Goal: Transaction & Acquisition: Purchase product/service

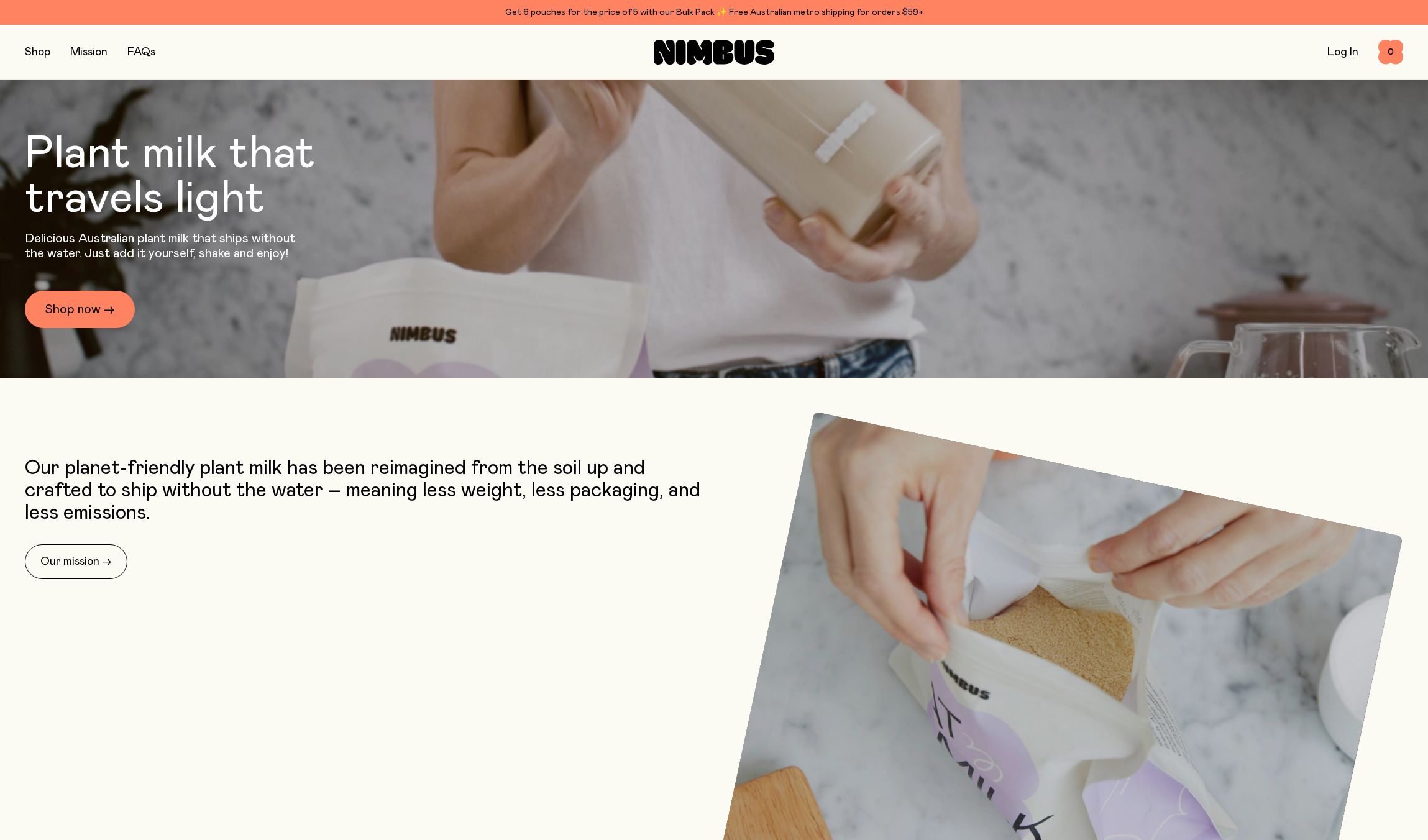
scroll to position [243, 0]
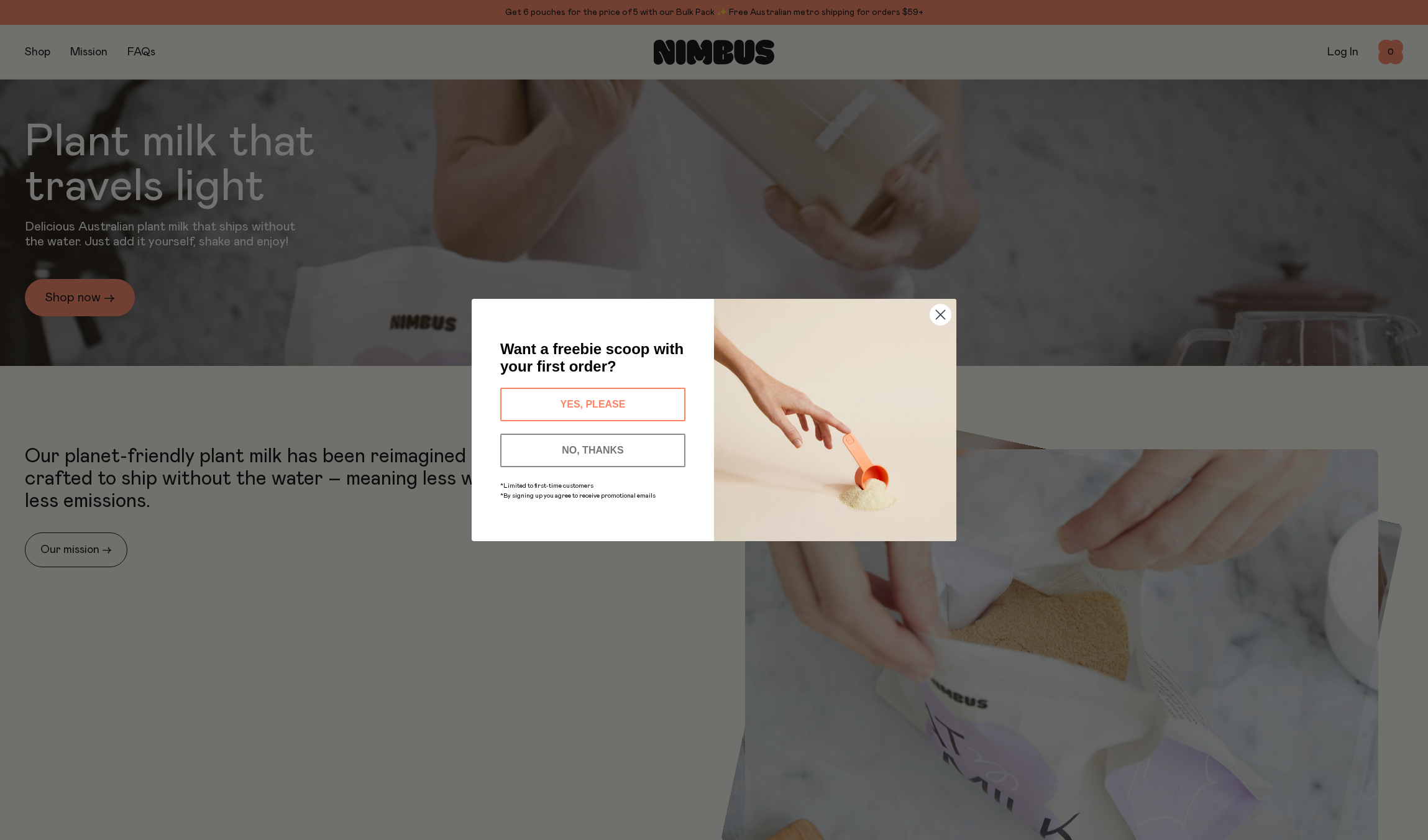
click at [942, 310] on circle "Close dialog" at bounding box center [940, 314] width 20 height 20
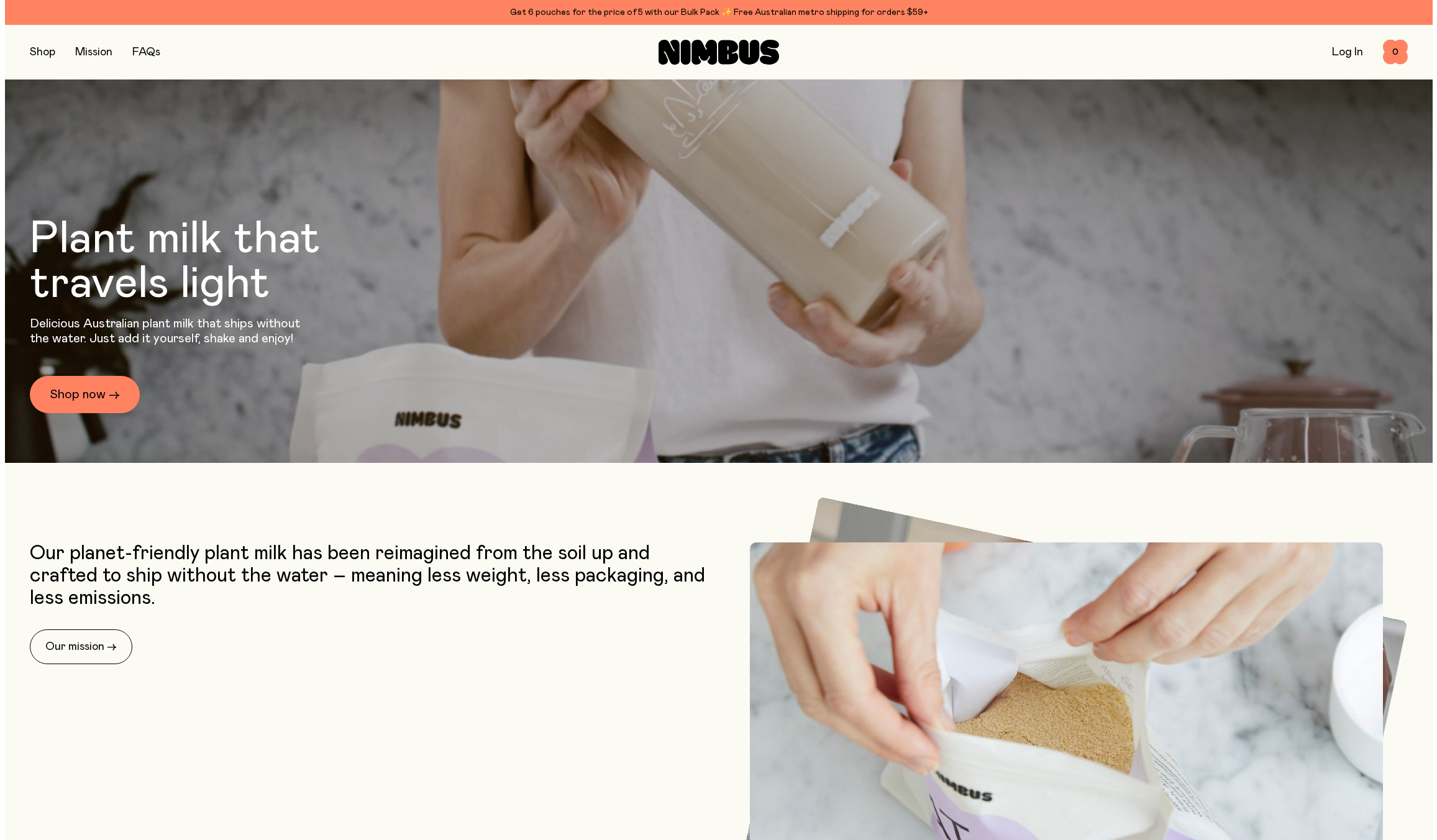
scroll to position [0, 0]
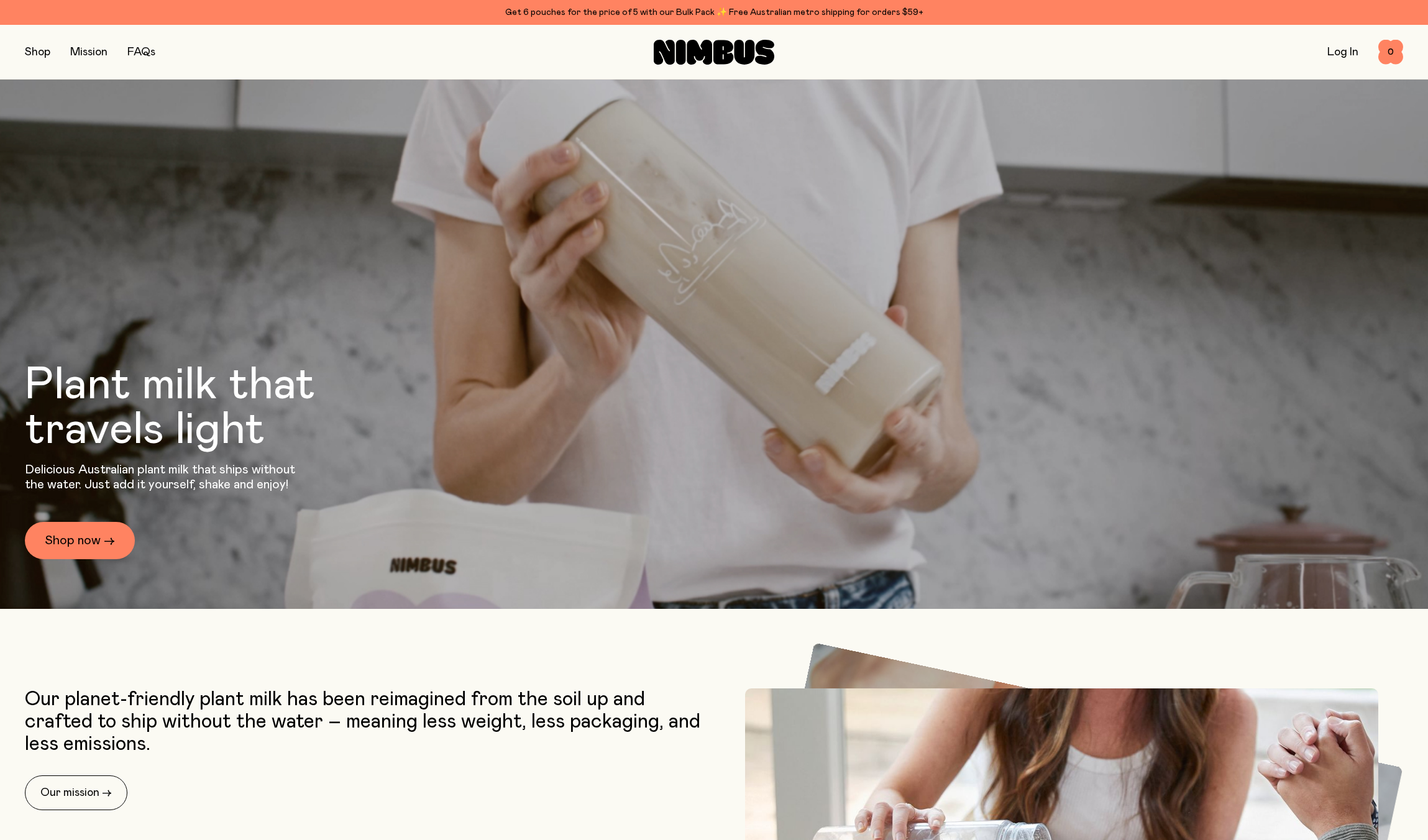
click at [40, 53] on button "button" at bounding box center [37, 52] width 25 height 17
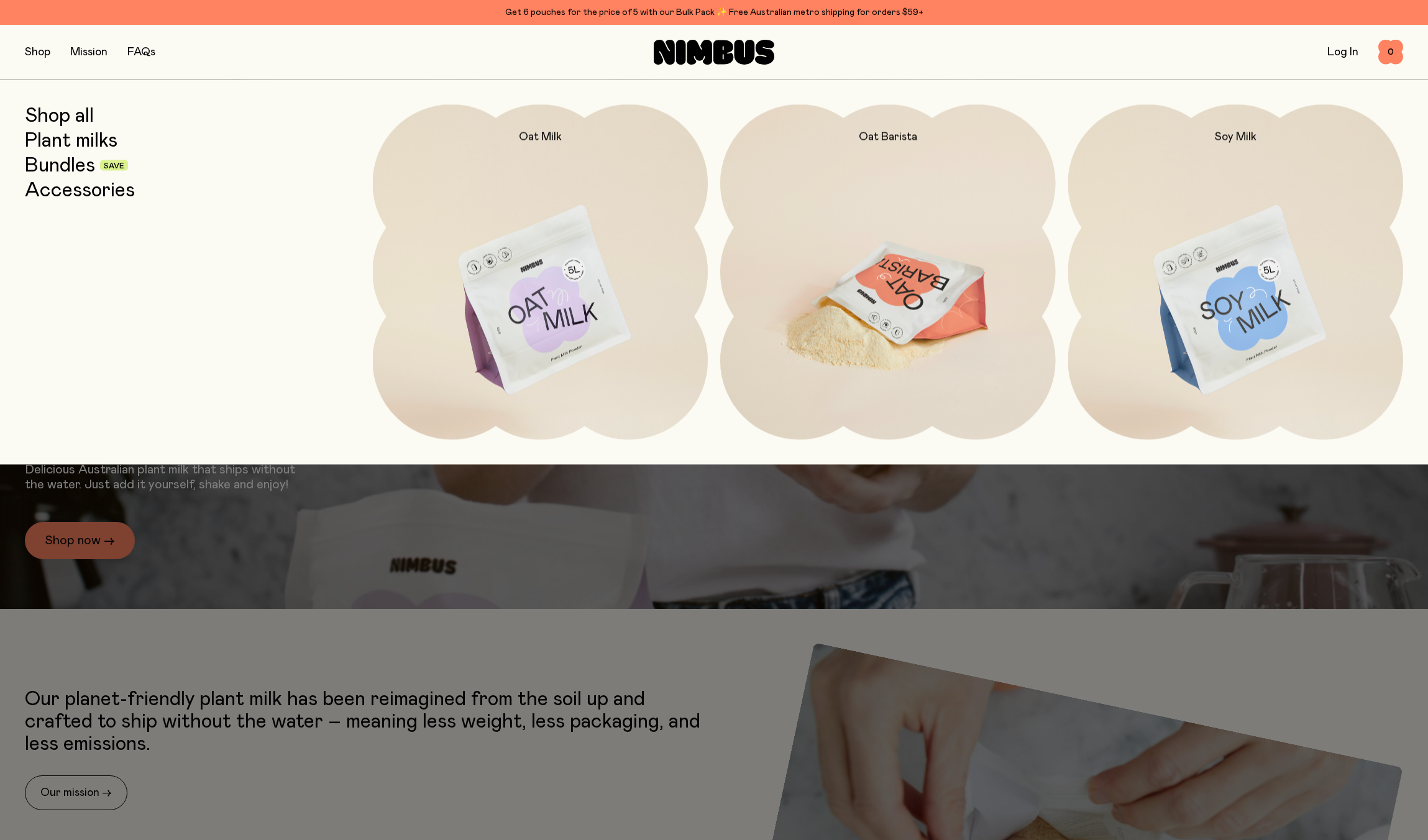
click at [911, 299] on img at bounding box center [888, 301] width 335 height 394
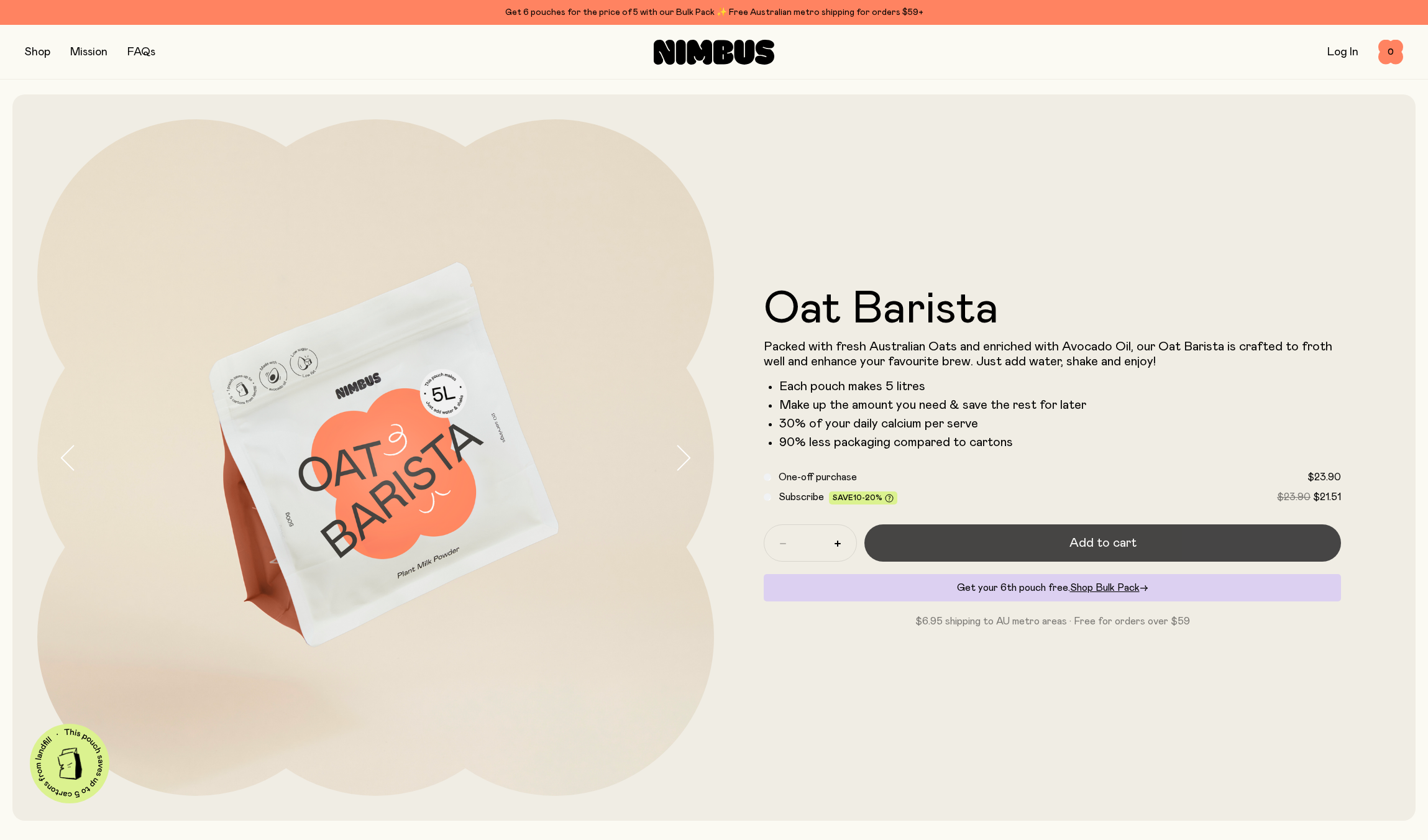
click at [1123, 543] on span "Add to cart" at bounding box center [1103, 543] width 67 height 17
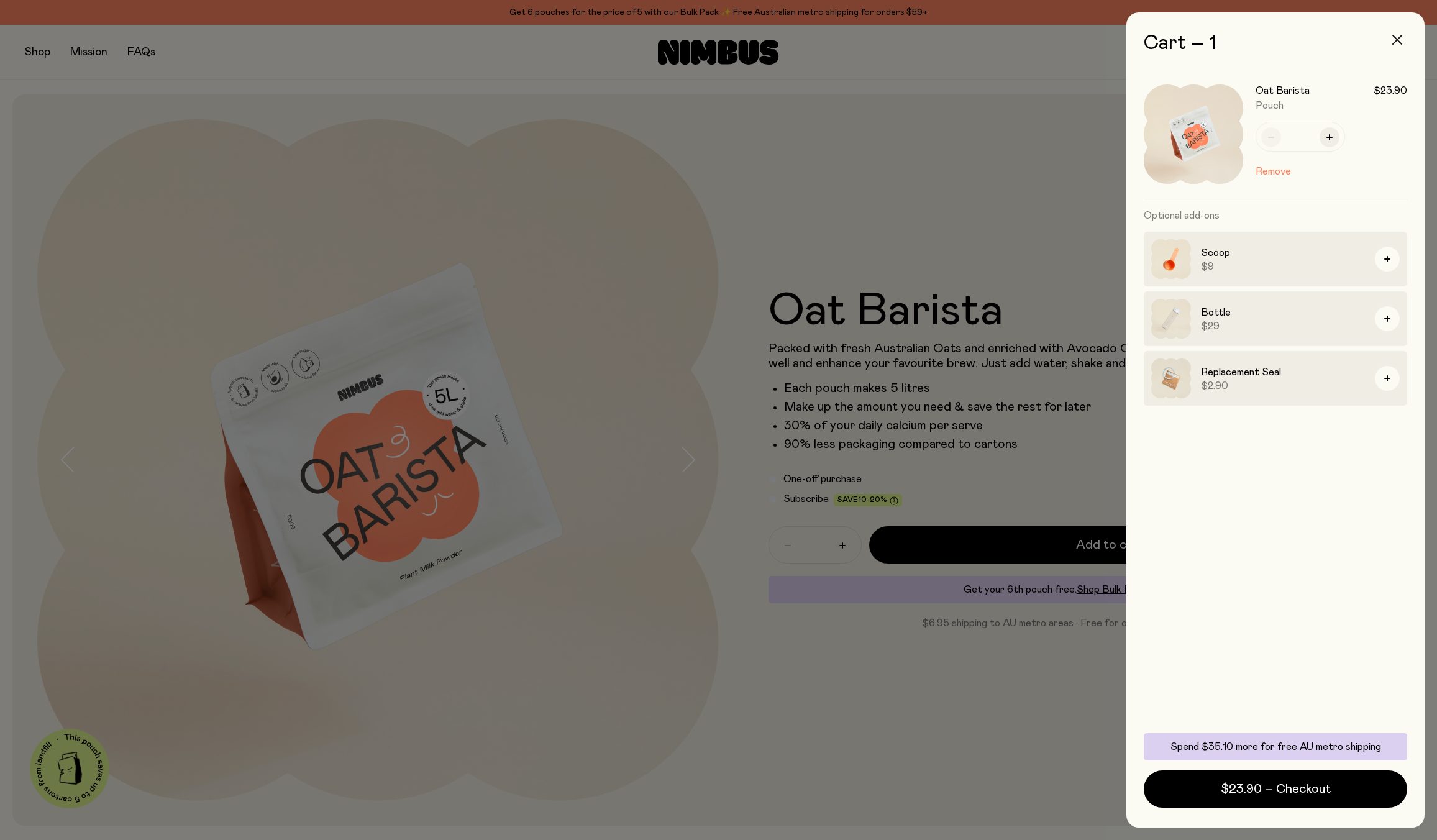
click at [1398, 42] on icon "button" at bounding box center [1398, 39] width 10 height 10
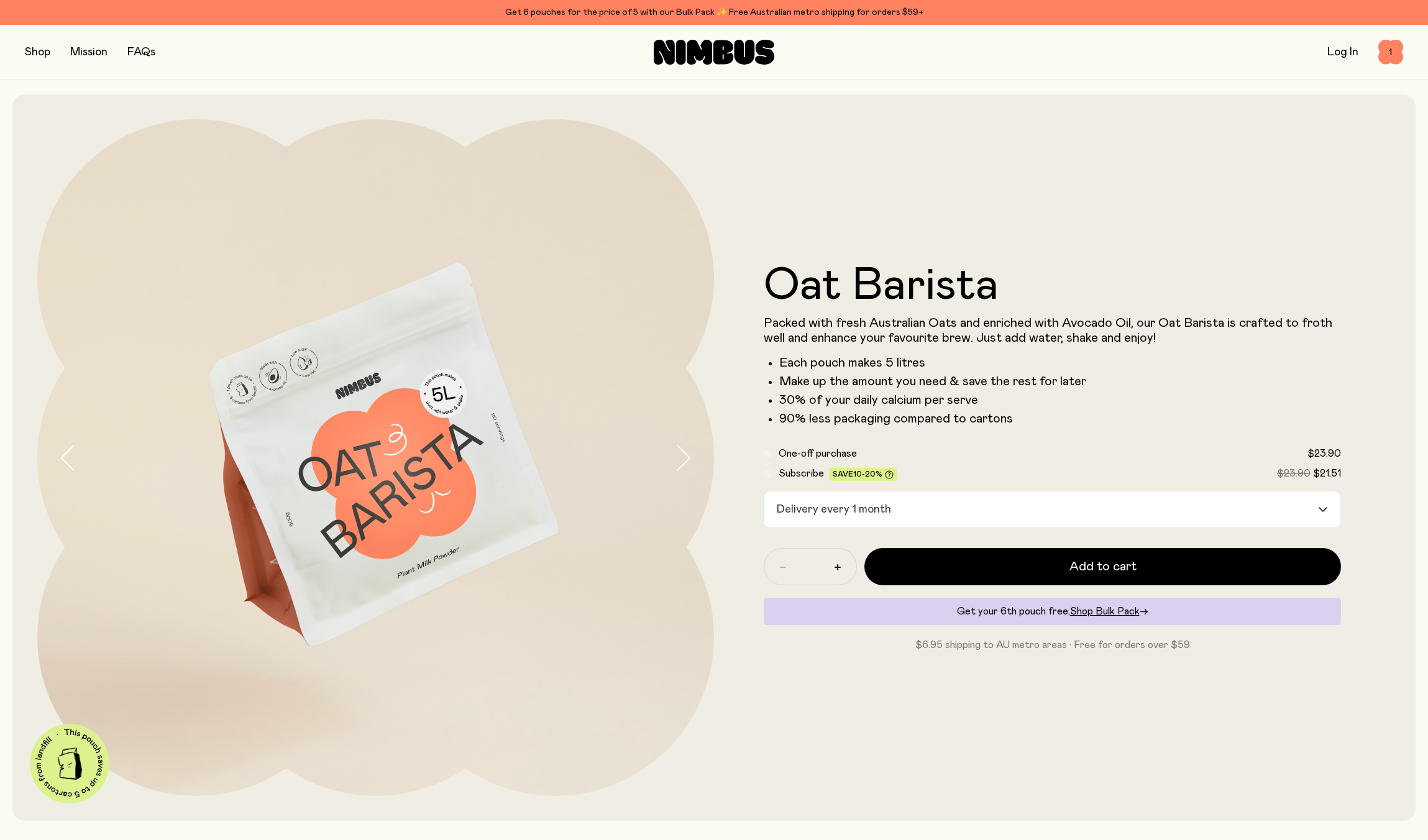
click at [1324, 507] on icon "Search for option" at bounding box center [1323, 510] width 10 height 5
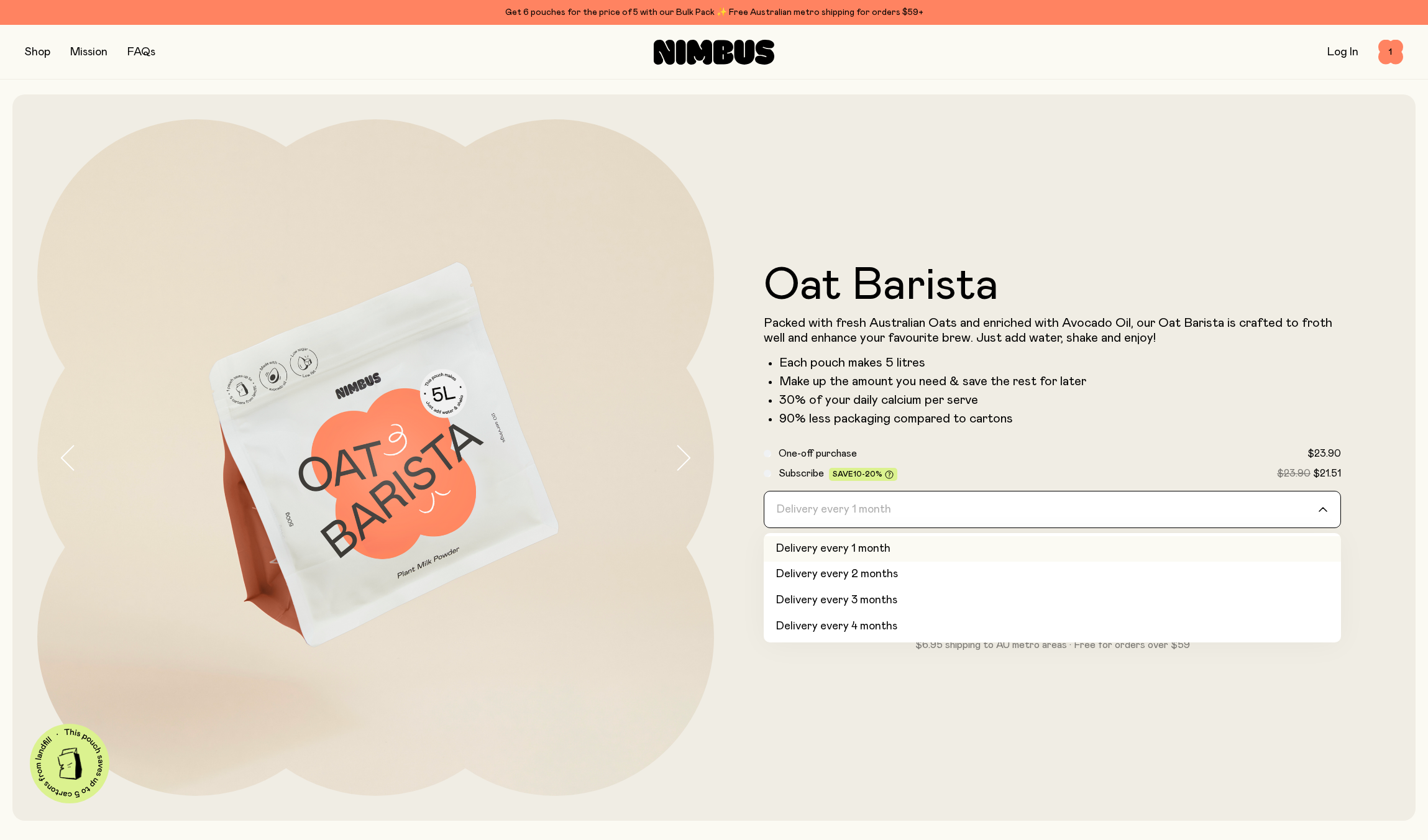
click at [1145, 437] on form "Oat Barista Packed with fresh Australian Oats and enriched with Avocado Oil, ou…" at bounding box center [1053, 457] width 677 height 389
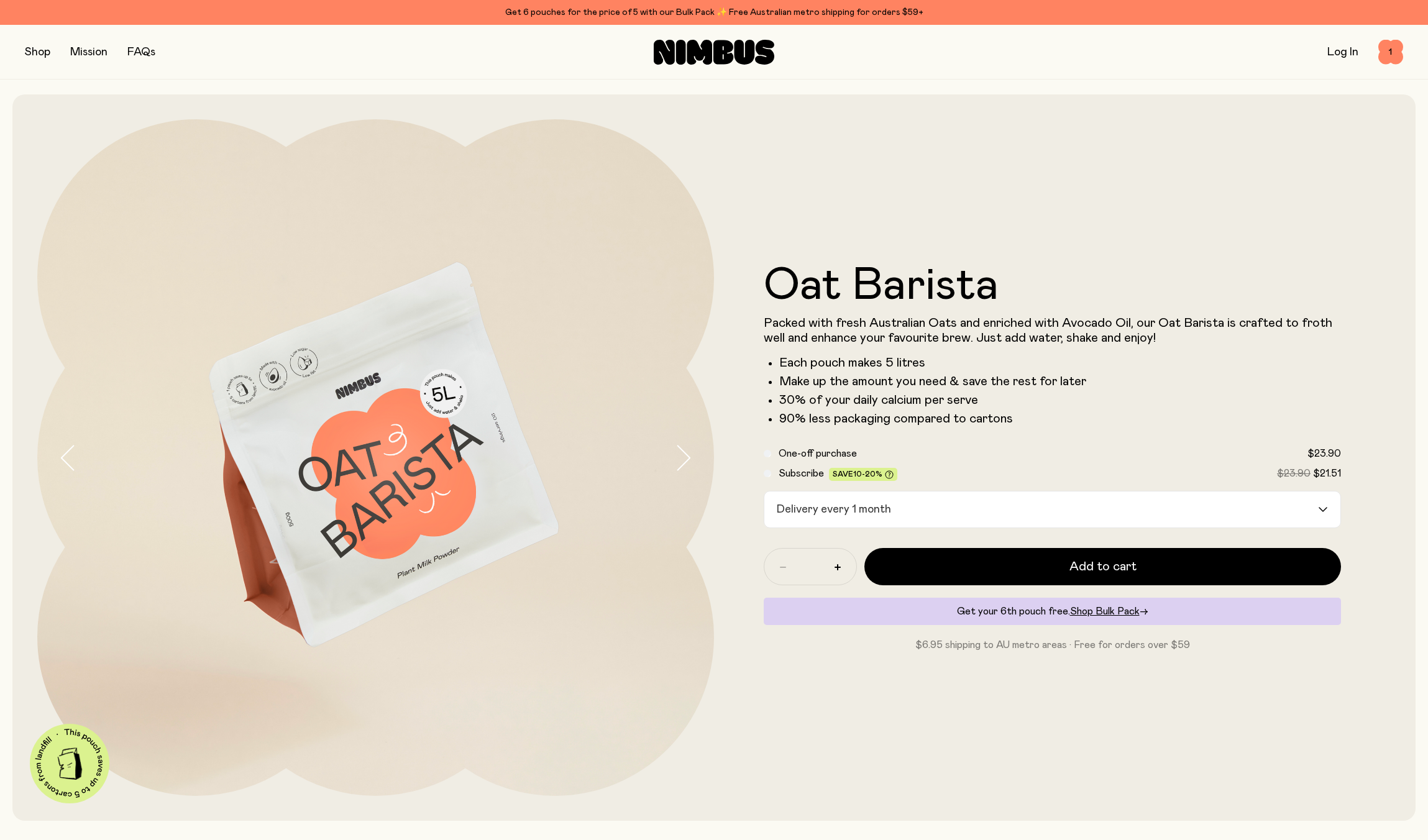
click at [768, 466] on div "One-off purchase $23.90" at bounding box center [1053, 474] width 577 height 15
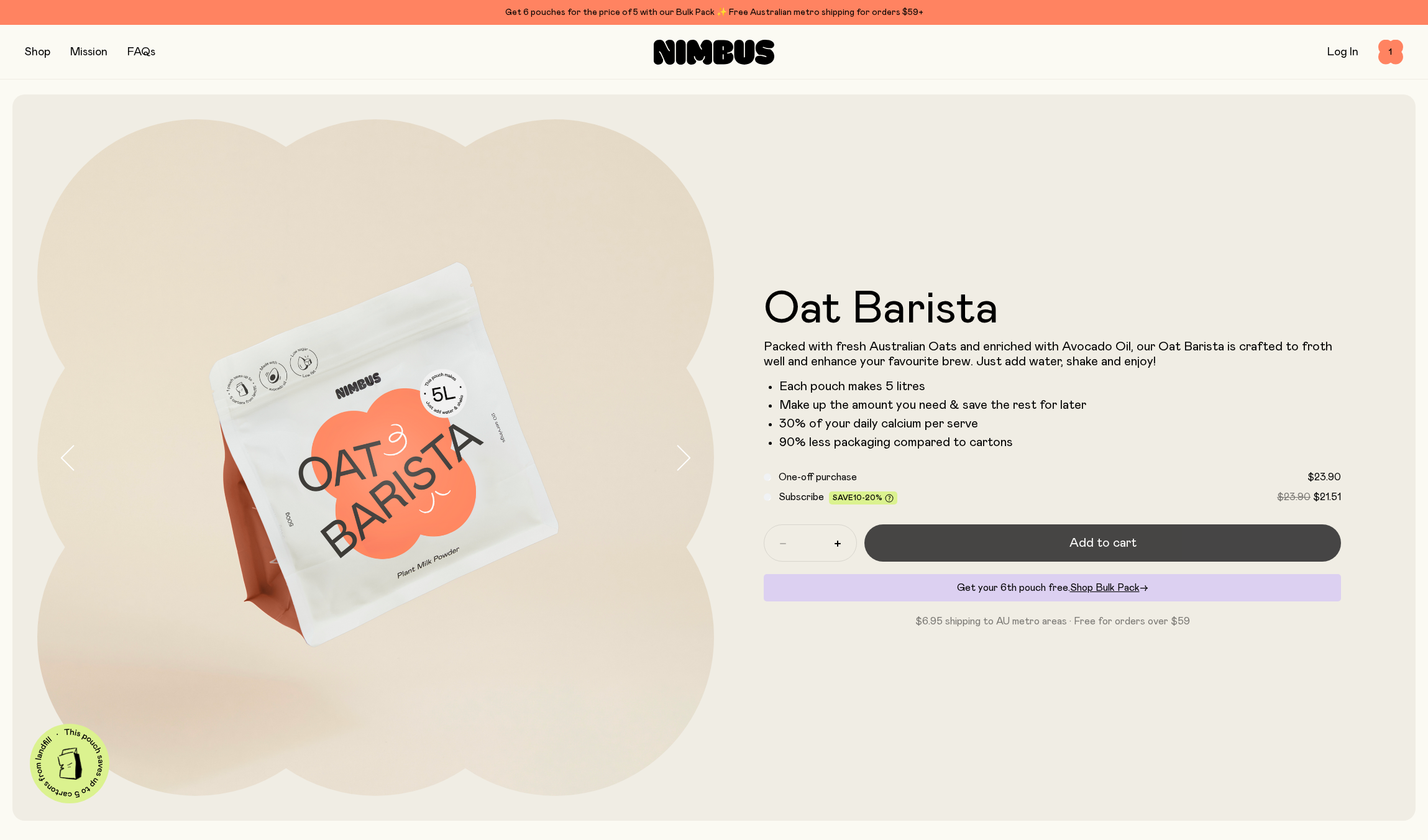
click at [1124, 546] on span "Add to cart" at bounding box center [1103, 543] width 67 height 17
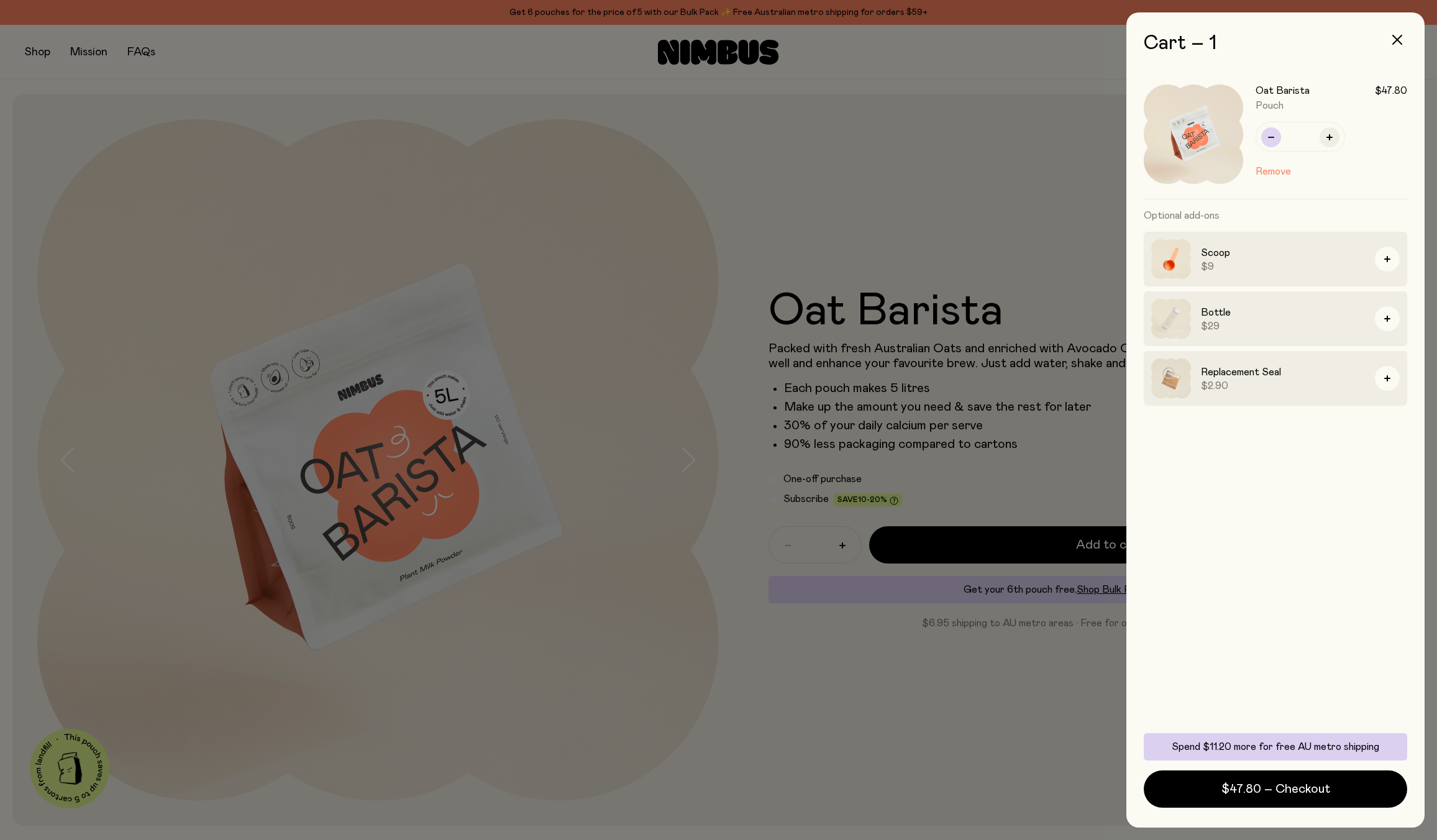
click at [1268, 138] on icon "button" at bounding box center [1271, 138] width 7 height 7
click at [1335, 792] on button "$23.90 – Checkout" at bounding box center [1276, 788] width 263 height 37
